Goal: Find specific page/section: Find specific page/section

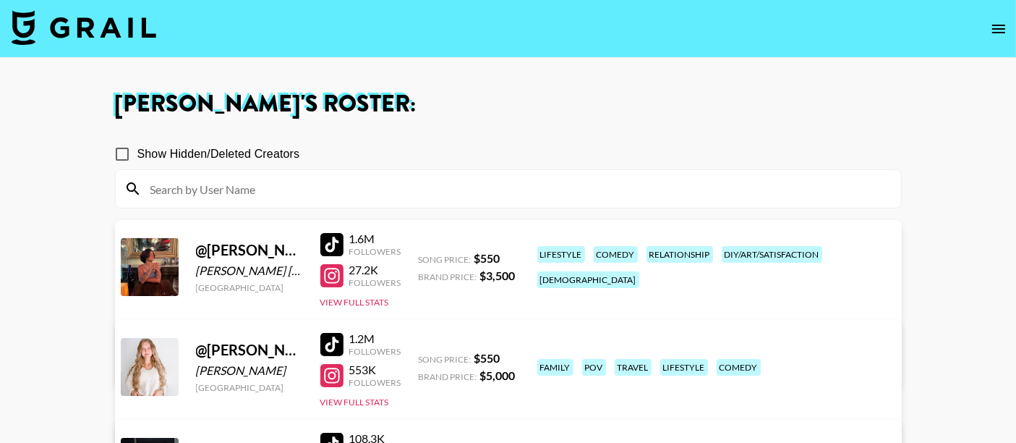
click at [111, 21] on img at bounding box center [84, 27] width 145 height 35
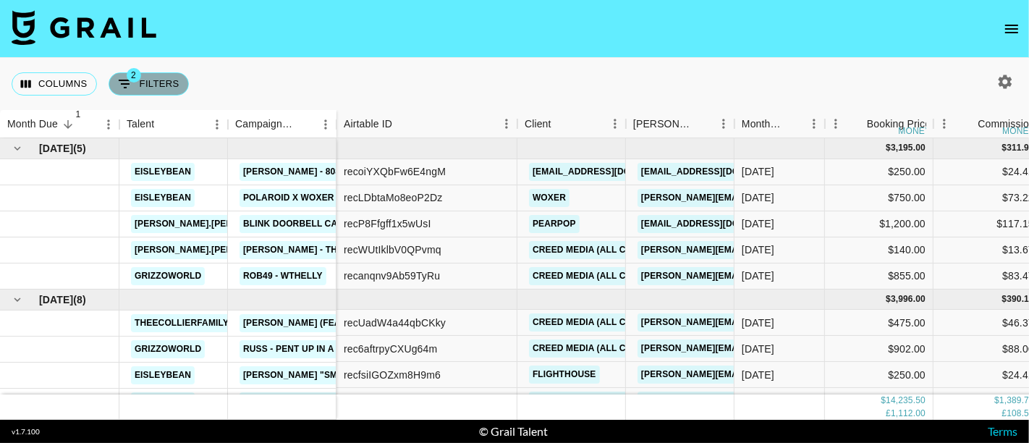
click at [138, 88] on button "2 Filters" at bounding box center [149, 83] width 80 height 23
select select "status"
select select "not"
select select "declined"
select select "status"
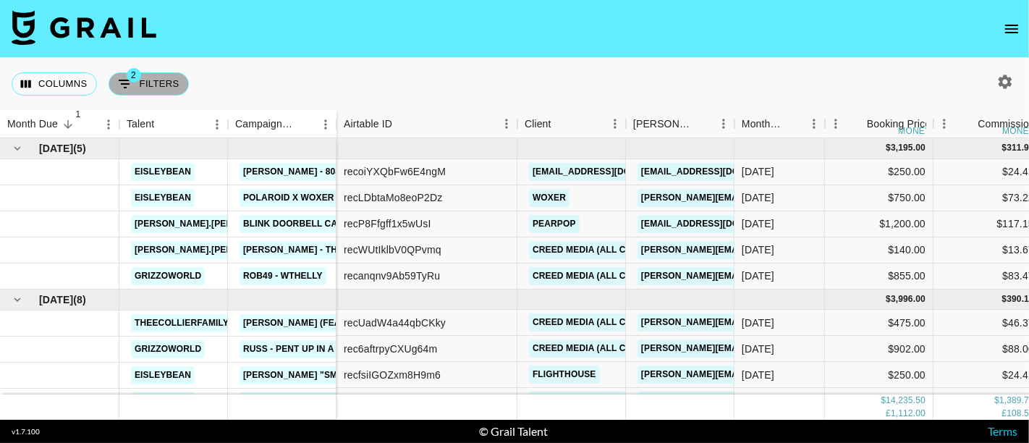
select select "not"
select select "cancelled"
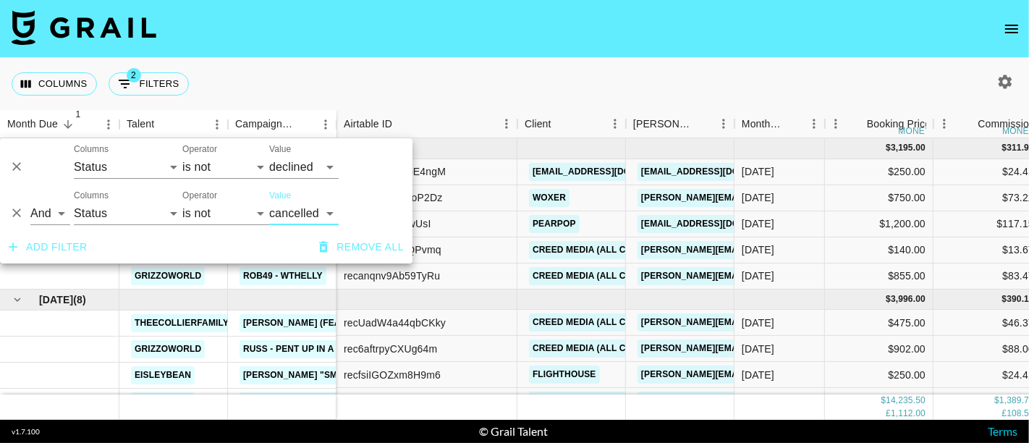
click at [68, 250] on button "Add filter" at bounding box center [48, 247] width 90 height 27
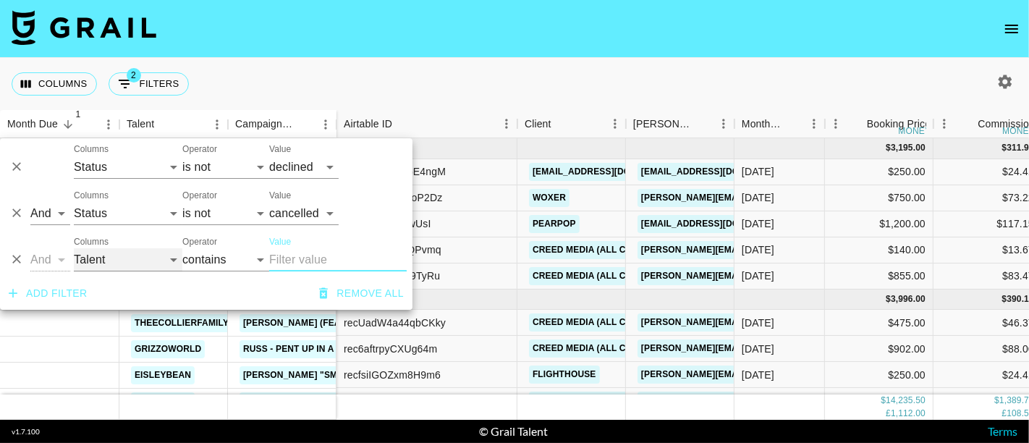
click at [128, 254] on select "Talent Campaign (Type) Grail Platform ID Airtable ID Manager Client [PERSON_NAM…" at bounding box center [128, 259] width 109 height 23
select select "airtableId"
click at [74, 248] on select "Talent Campaign (Type) Grail Platform ID Airtable ID Manager Client [PERSON_NAM…" at bounding box center [128, 259] width 109 height 23
click at [283, 261] on input "Value" at bounding box center [337, 259] width 137 height 23
paste input "recWUtIklbV0QPvmq"
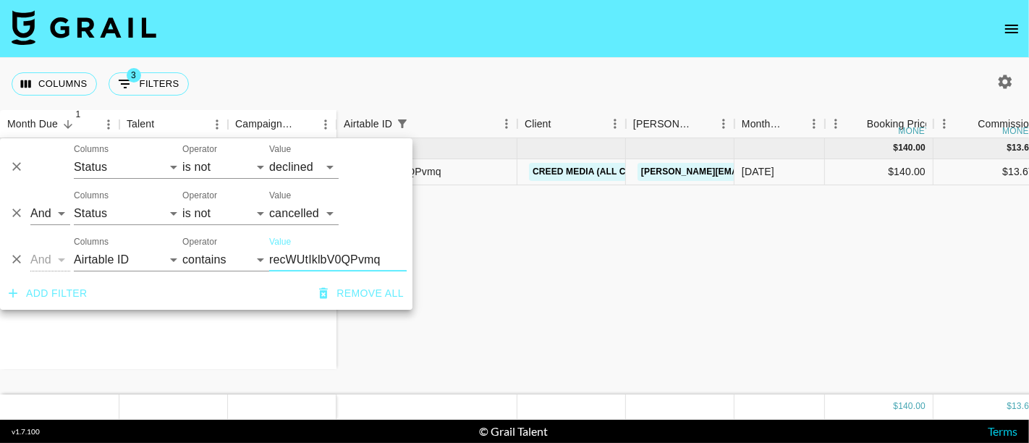
type input "recWUtIklbV0QPvmq"
click at [471, 64] on div "Columns 3 Filters + Booking" at bounding box center [514, 84] width 1029 height 52
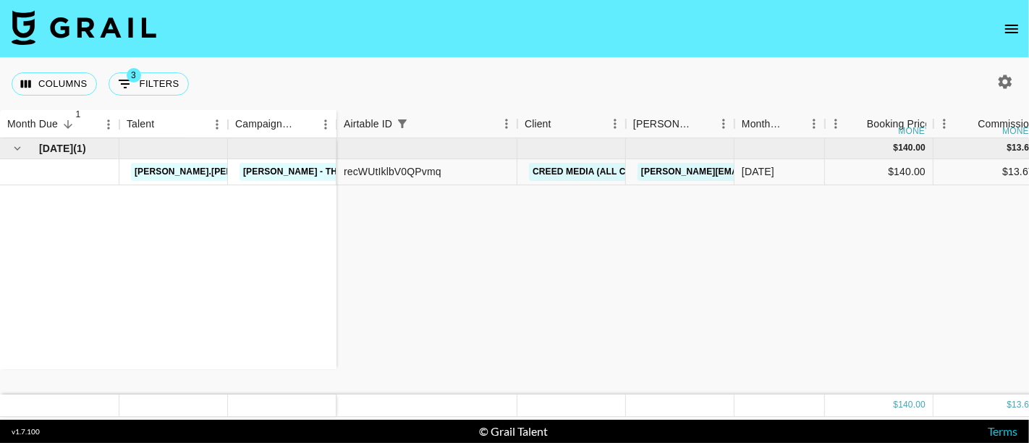
click at [831, 268] on div "[DATE] ( 1 ) [PERSON_NAME].[PERSON_NAME] [PERSON_NAME] - The Twist (65th Annive…" at bounding box center [929, 266] width 1859 height 256
drag, startPoint x: 980, startPoint y: 270, endPoint x: 674, endPoint y: 441, distance: 350.8
click at [980, 270] on div "[DATE] ( 1 ) [PERSON_NAME].[PERSON_NAME] [PERSON_NAME] - The Twist (65th Annive…" at bounding box center [929, 266] width 1859 height 256
click at [146, 83] on button "3 Filters" at bounding box center [149, 83] width 80 height 23
select select "status"
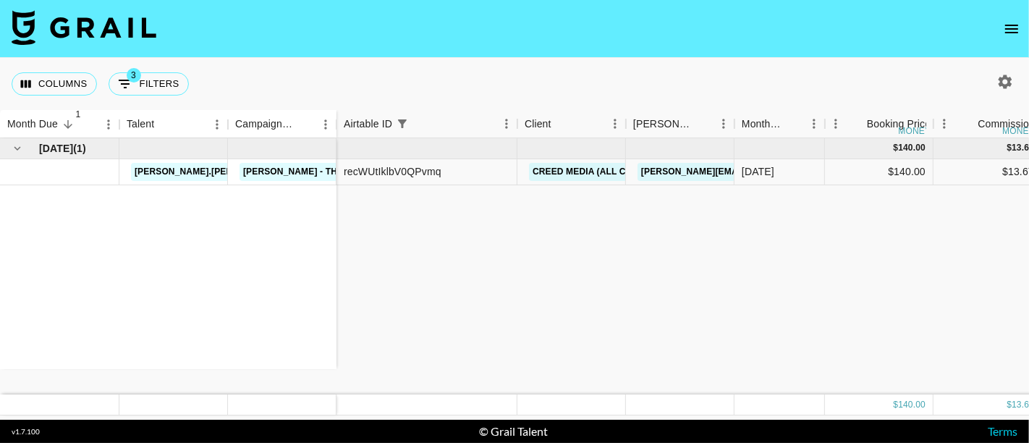
select select "not"
select select "declined"
select select "status"
select select "not"
select select "cancelled"
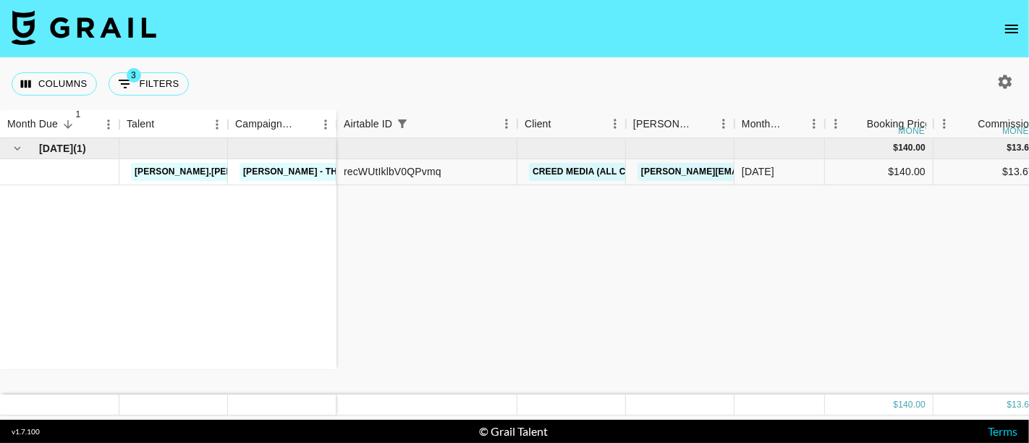
select select "airtableId"
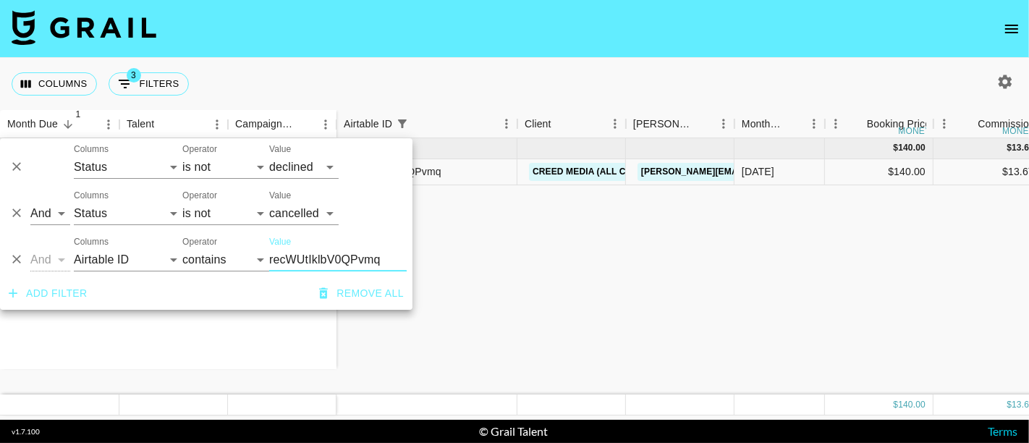
click at [17, 261] on icon "Delete" at bounding box center [16, 259] width 14 height 14
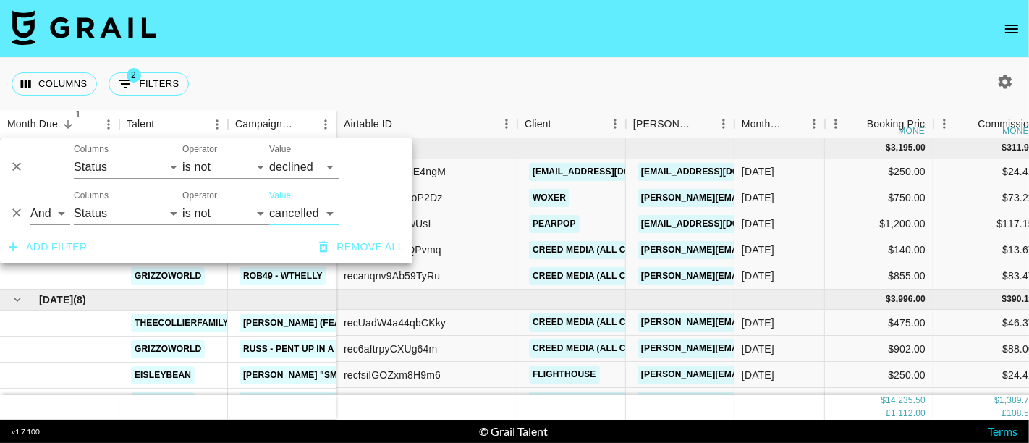
click at [412, 90] on div "Columns 2 Filters + Booking" at bounding box center [514, 84] width 1029 height 52
